Goal: Information Seeking & Learning: Learn about a topic

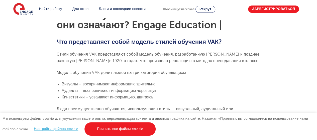
scroll to position [171, 0]
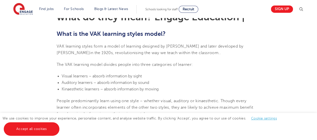
scroll to position [146, 0]
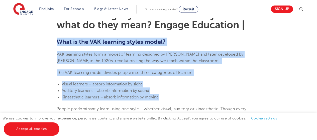
drag, startPoint x: 55, startPoint y: 40, endPoint x: 203, endPoint y: 96, distance: 158.6
copy section "What is the VAK learning styles model? VAK learning styles form a model of lear…"
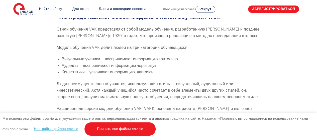
scroll to position [196, 0]
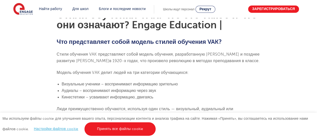
scroll to position [171, 0]
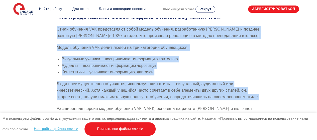
drag, startPoint x: 55, startPoint y: 26, endPoint x: 269, endPoint y: 105, distance: 228.6
copy section "Стили обучения VAK представляют собой модель обучения, разработанную Уолтером Б…"
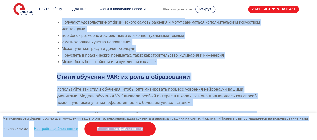
scroll to position [567, 0]
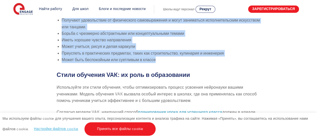
drag, startPoint x: 55, startPoint y: 27, endPoint x: 169, endPoint y: 66, distance: 120.6
copy section "Стили обучения ВАК: визуальный Визуальные учащиеся усваивают информацию преимущ…"
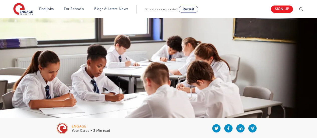
scroll to position [567, 0]
